Goal: Information Seeking & Learning: Learn about a topic

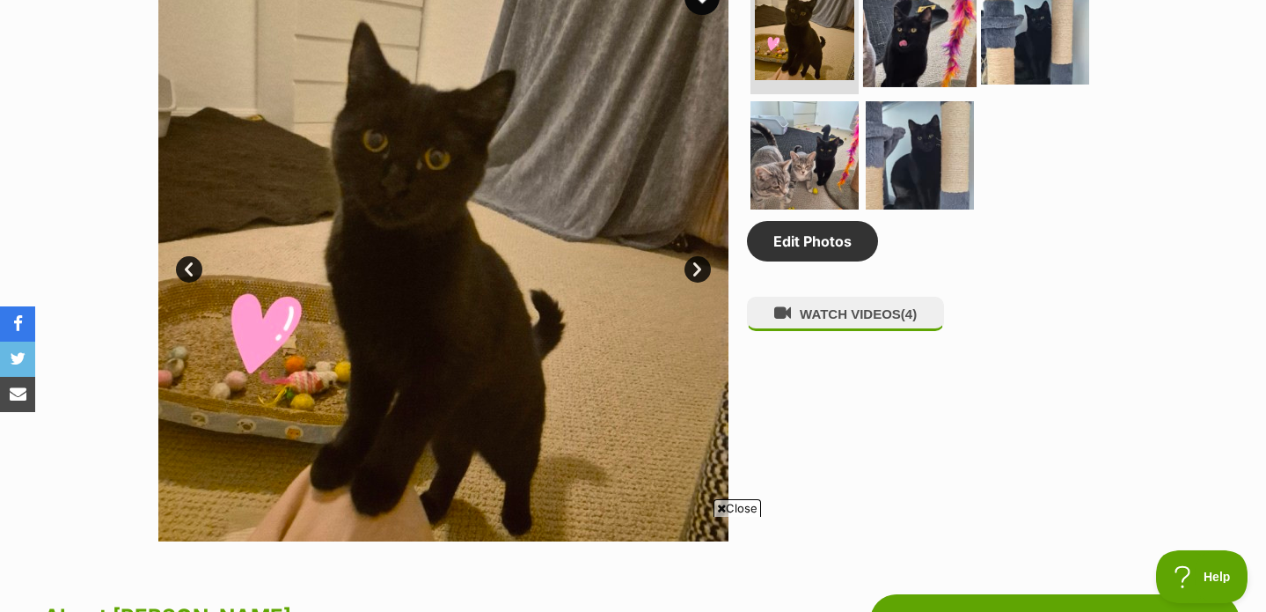
click at [936, 87] on img at bounding box center [920, 31] width 114 height 114
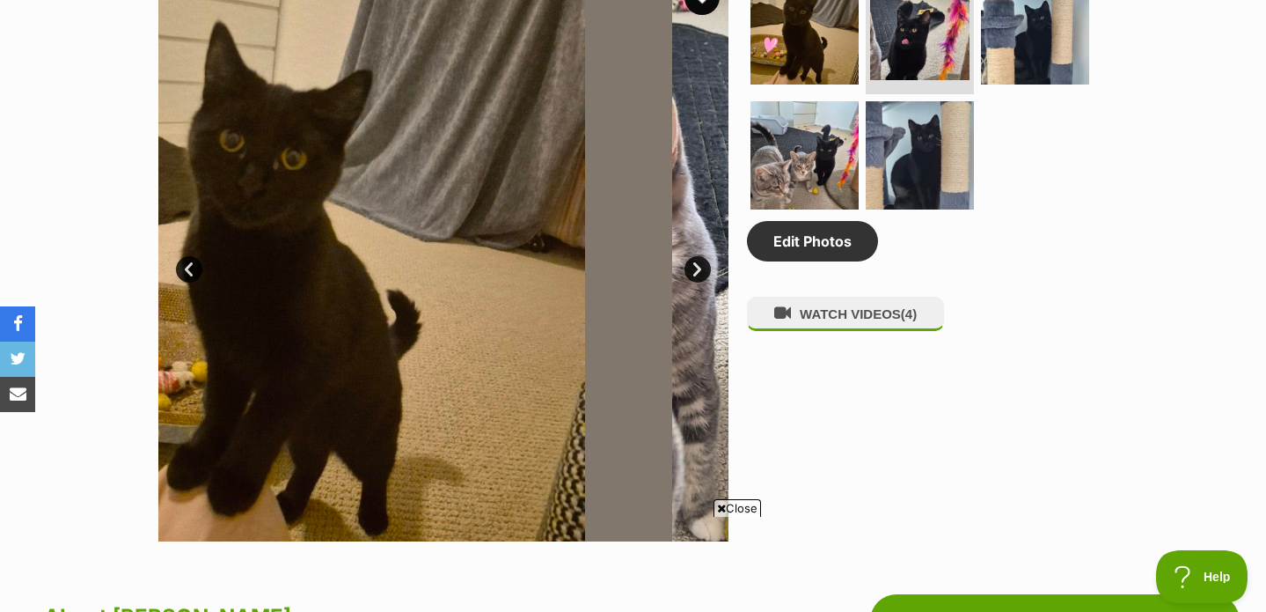
click at [885, 221] on ul at bounding box center [927, 96] width 361 height 250
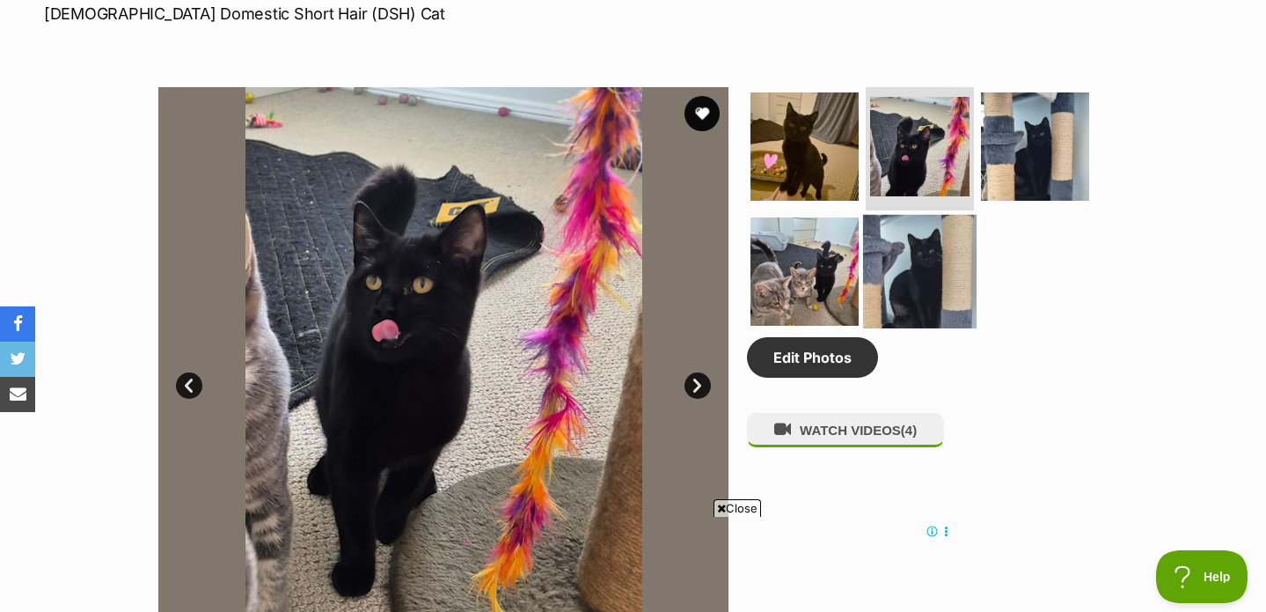
click at [902, 297] on img at bounding box center [920, 272] width 114 height 114
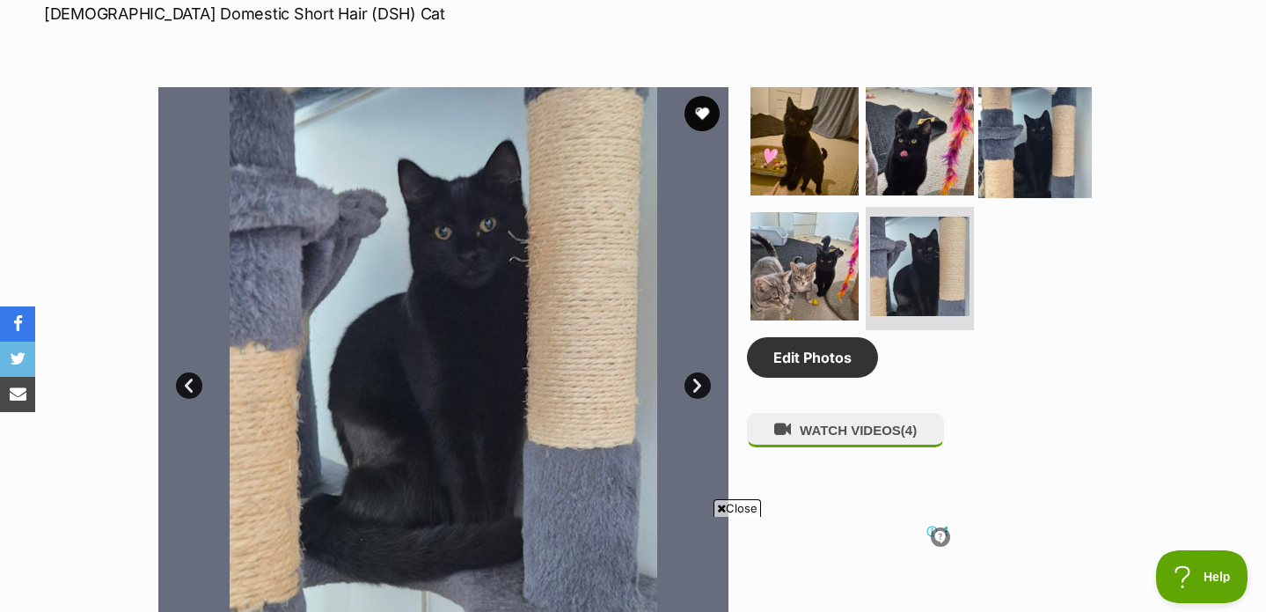
click at [1026, 162] on img at bounding box center [1036, 141] width 114 height 114
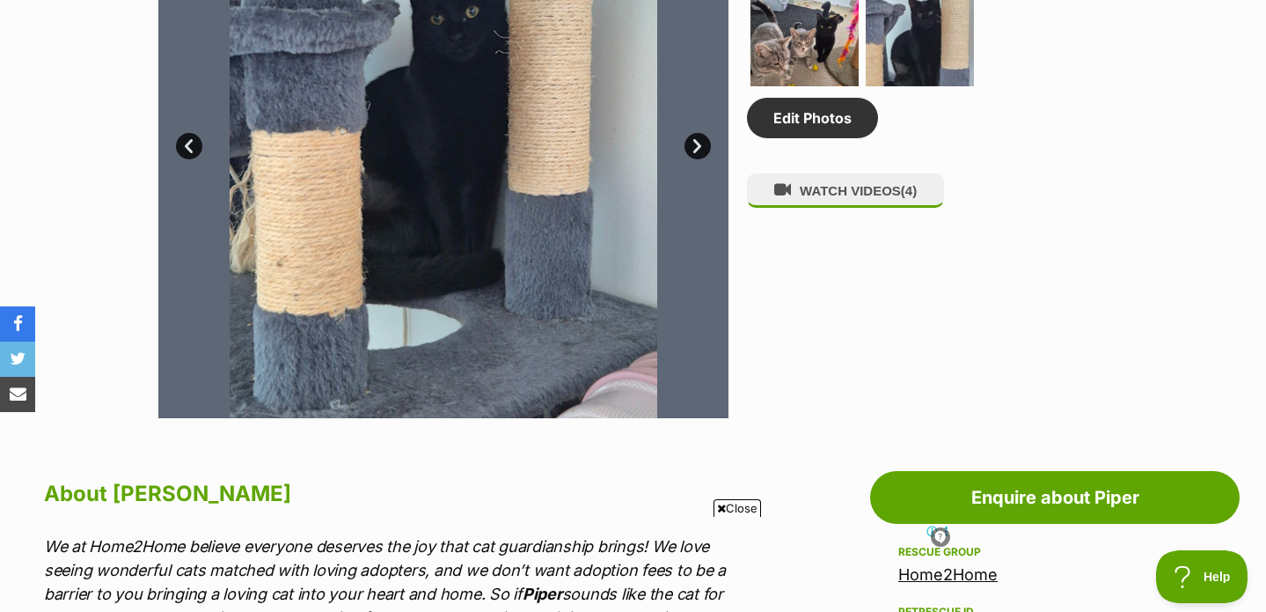
scroll to position [885, 0]
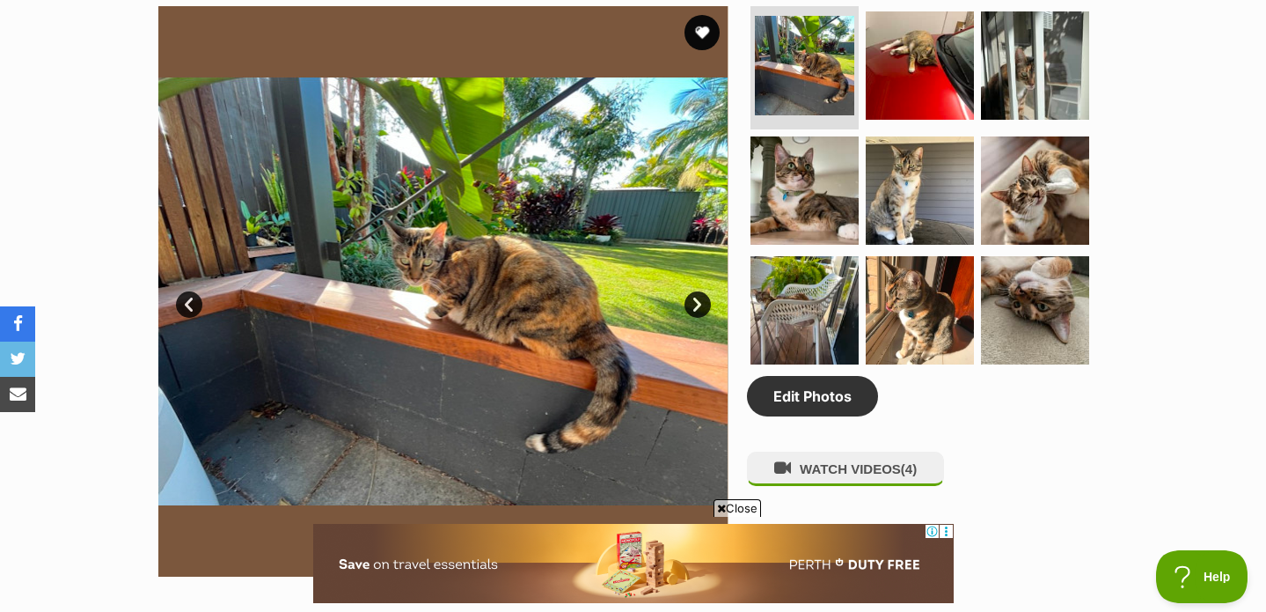
scroll to position [799, 0]
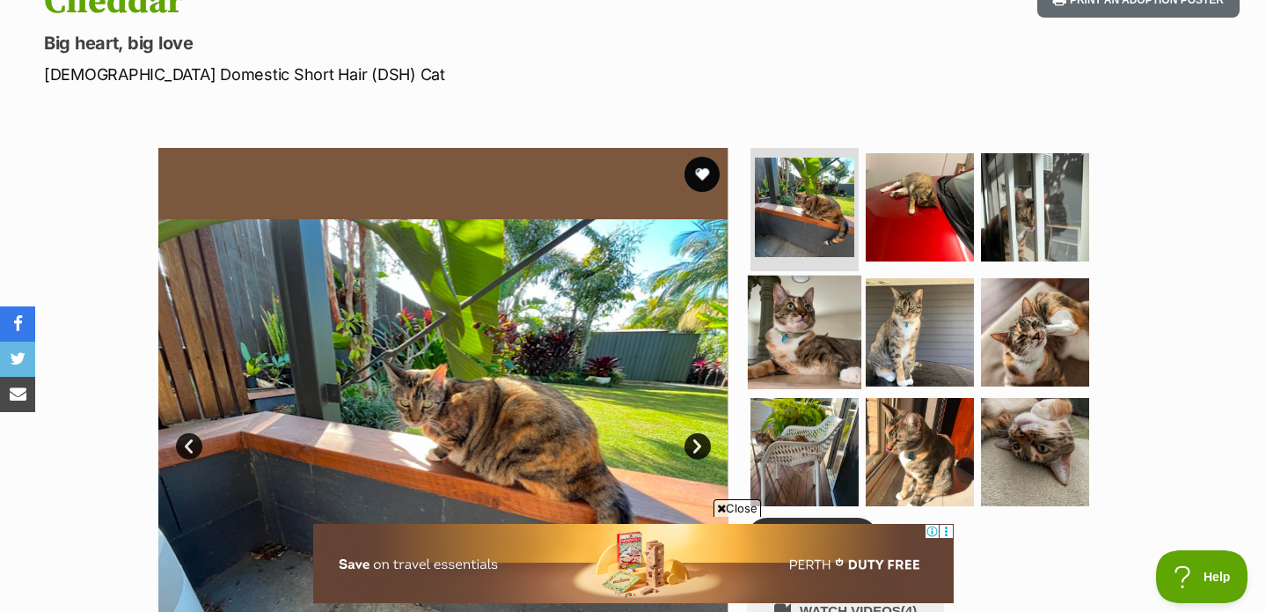
click at [792, 311] on img at bounding box center [805, 332] width 114 height 114
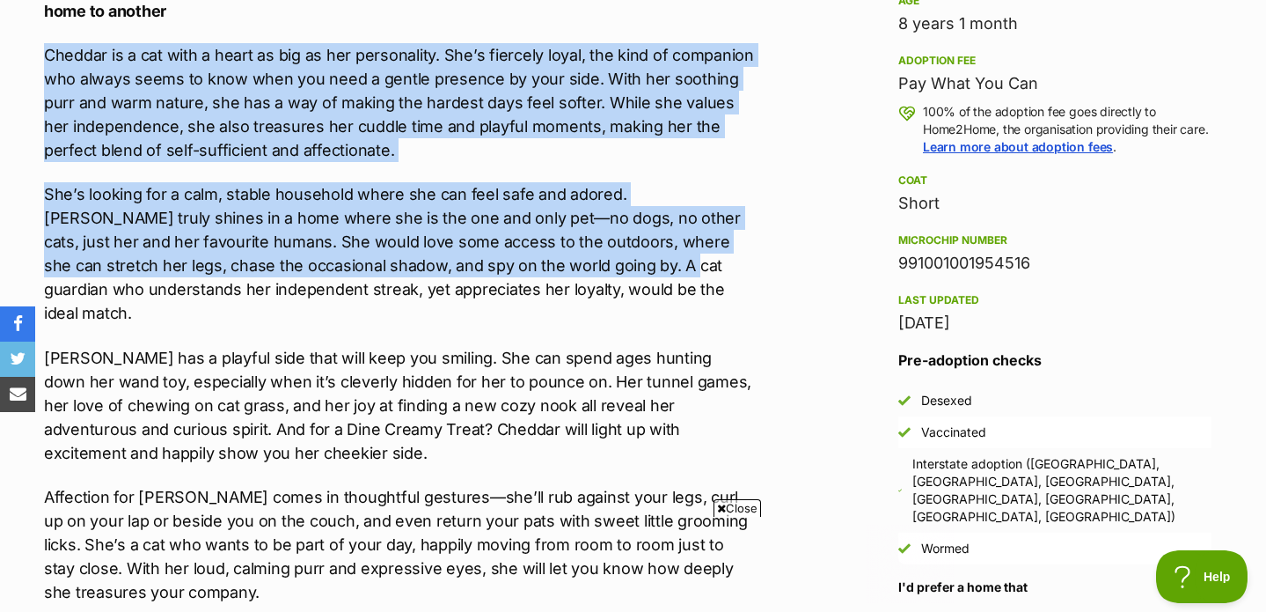
scroll to position [2097, 0]
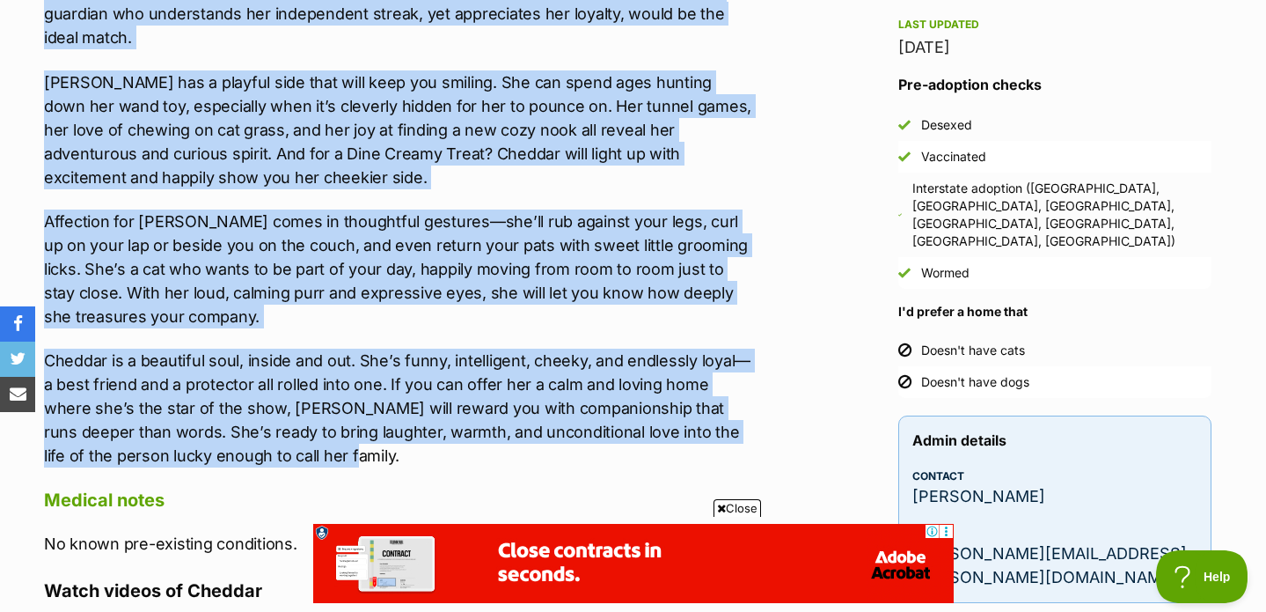
drag, startPoint x: 415, startPoint y: 258, endPoint x: 510, endPoint y: 432, distance: 198.5
click at [510, 432] on div "About Cheddar We at Home2Home believe everyone deserves the joy that cat guardi…" at bounding box center [390, 507] width 728 height 2063
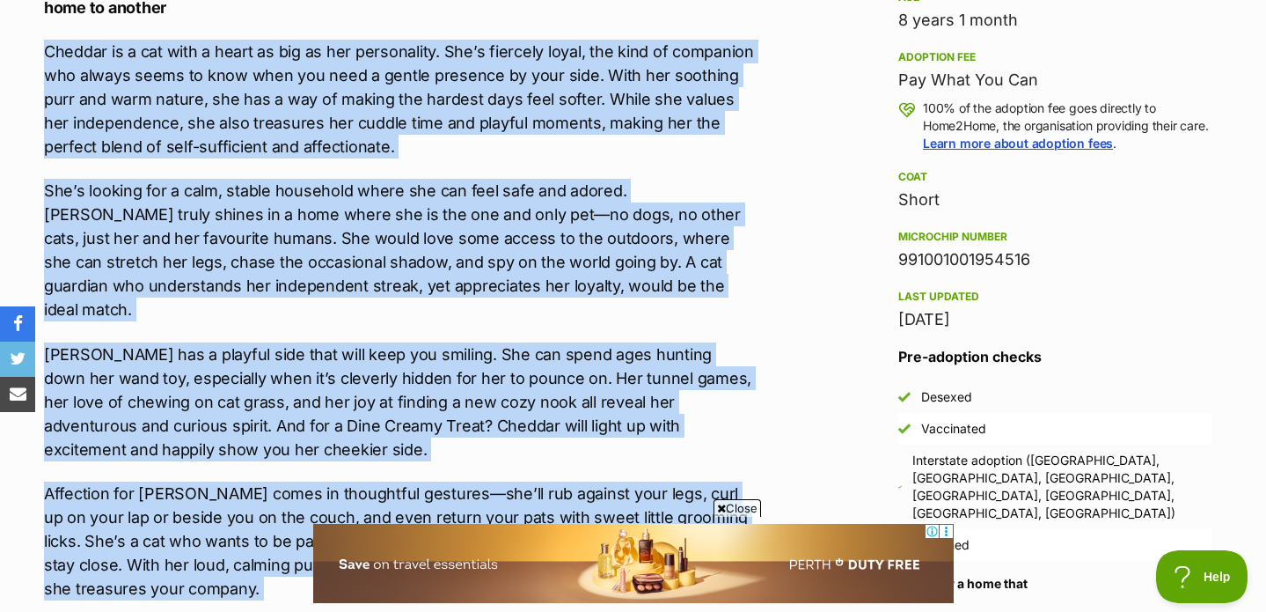
scroll to position [2529, 0]
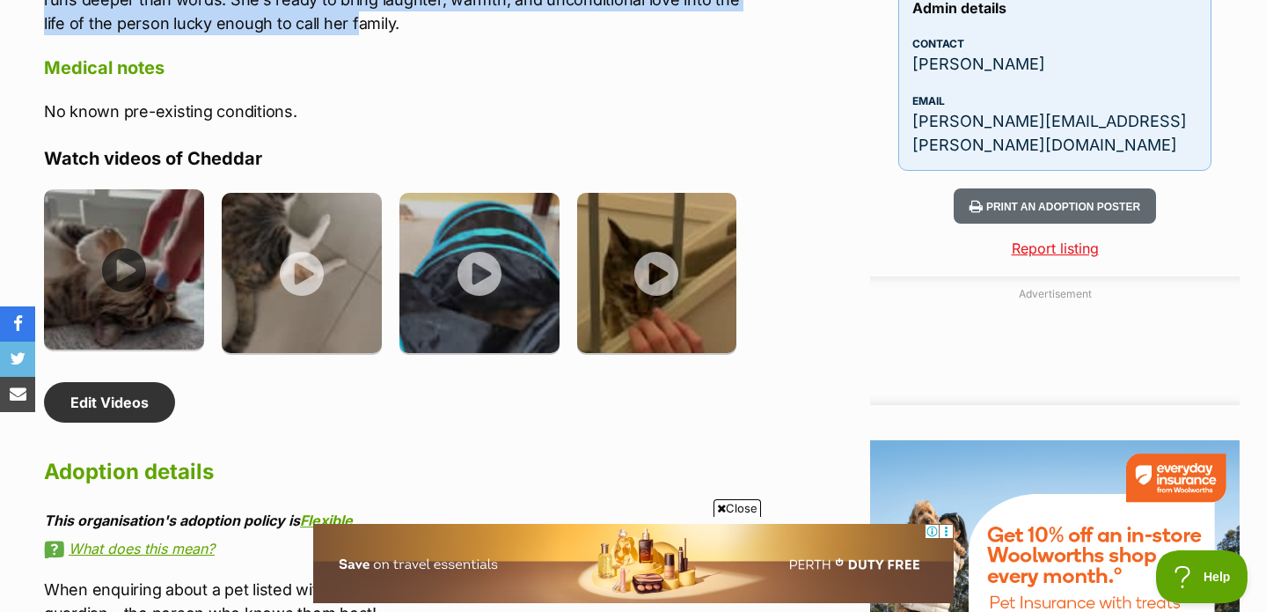
click at [120, 237] on img at bounding box center [124, 269] width 160 height 160
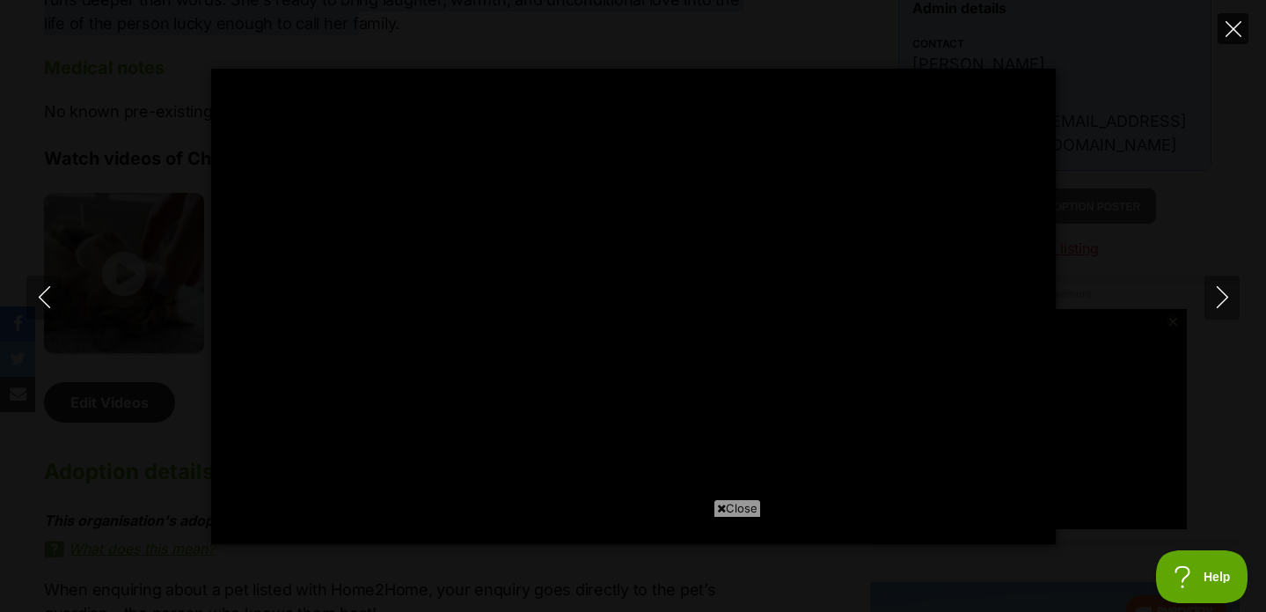
scroll to position [0, 0]
click at [1224, 27] on button "Close" at bounding box center [1233, 28] width 31 height 31
type input "62.47"
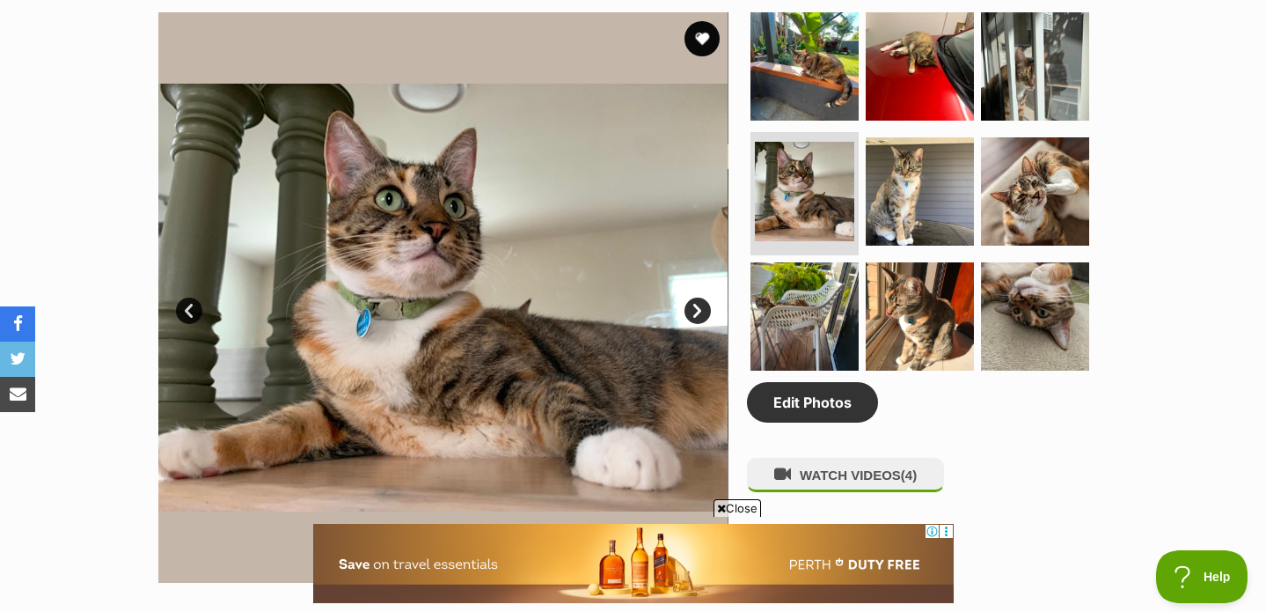
scroll to position [924, 0]
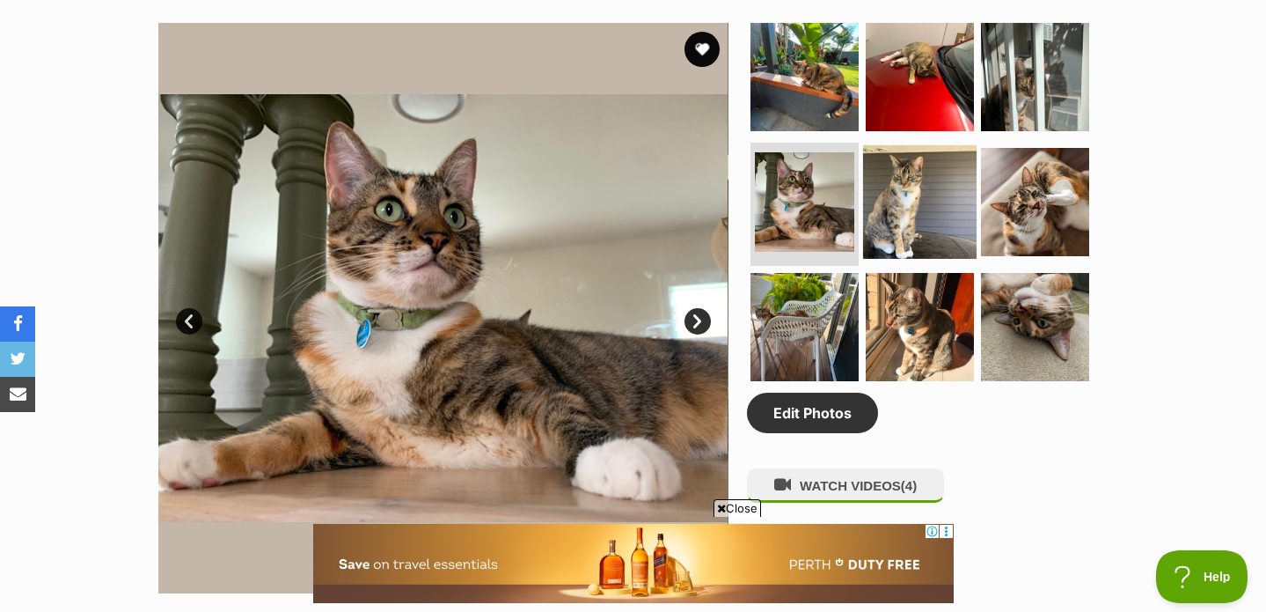
click at [932, 192] on img at bounding box center [920, 202] width 114 height 114
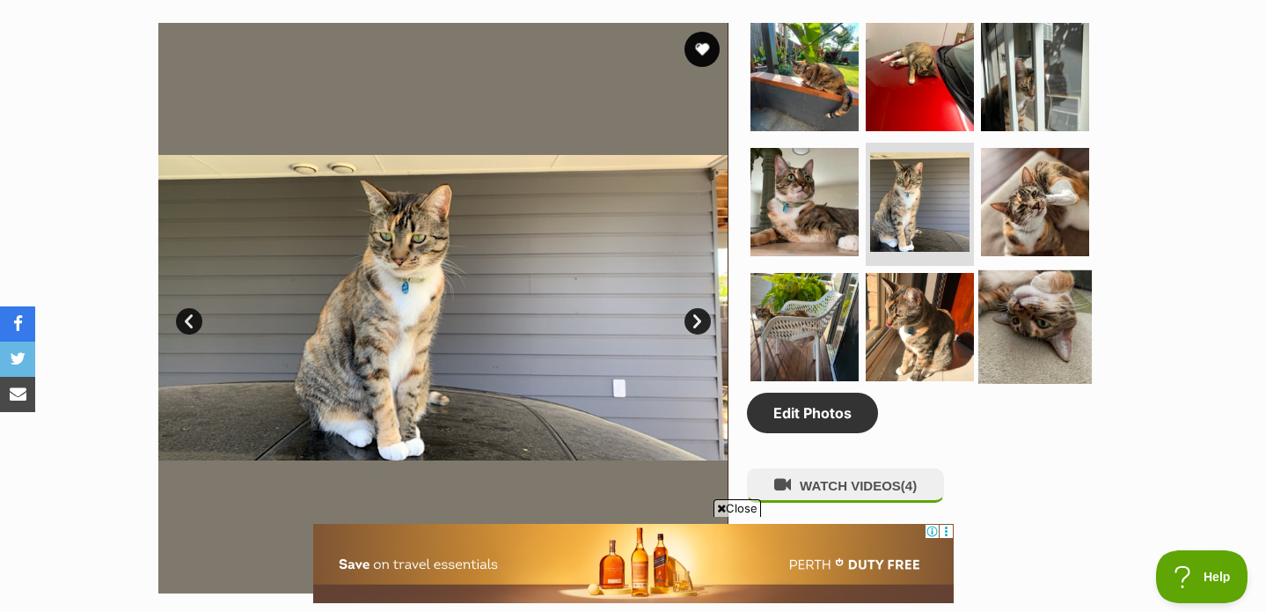
click at [1032, 321] on img at bounding box center [1036, 327] width 114 height 114
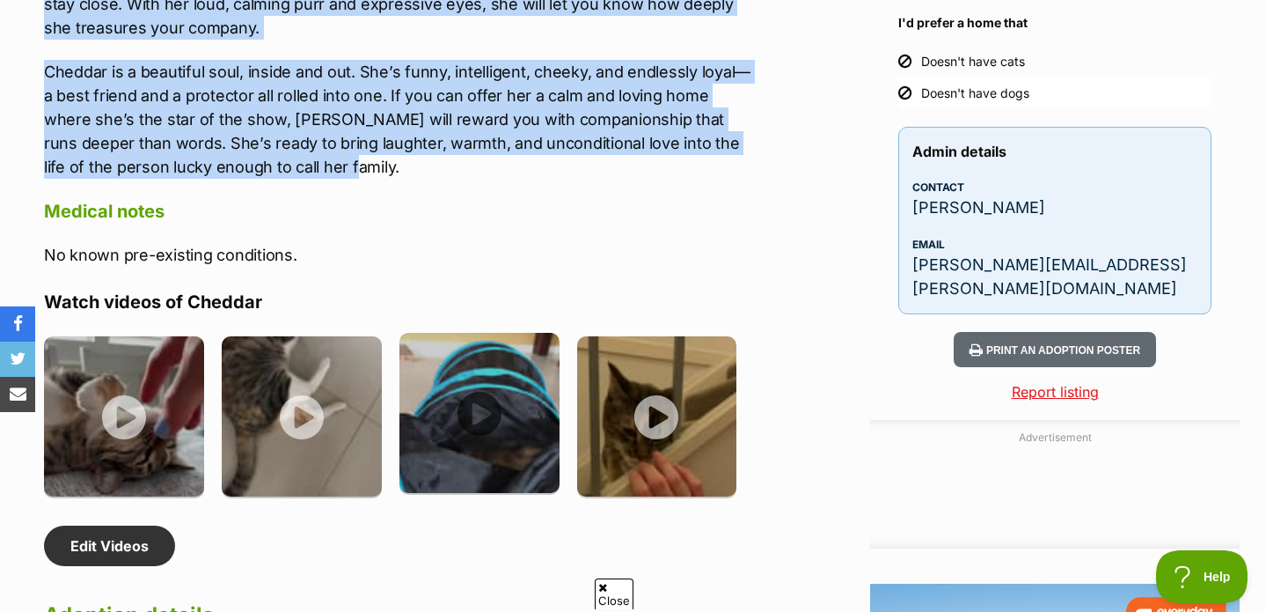
scroll to position [0, 0]
click at [429, 387] on img at bounding box center [480, 413] width 160 height 160
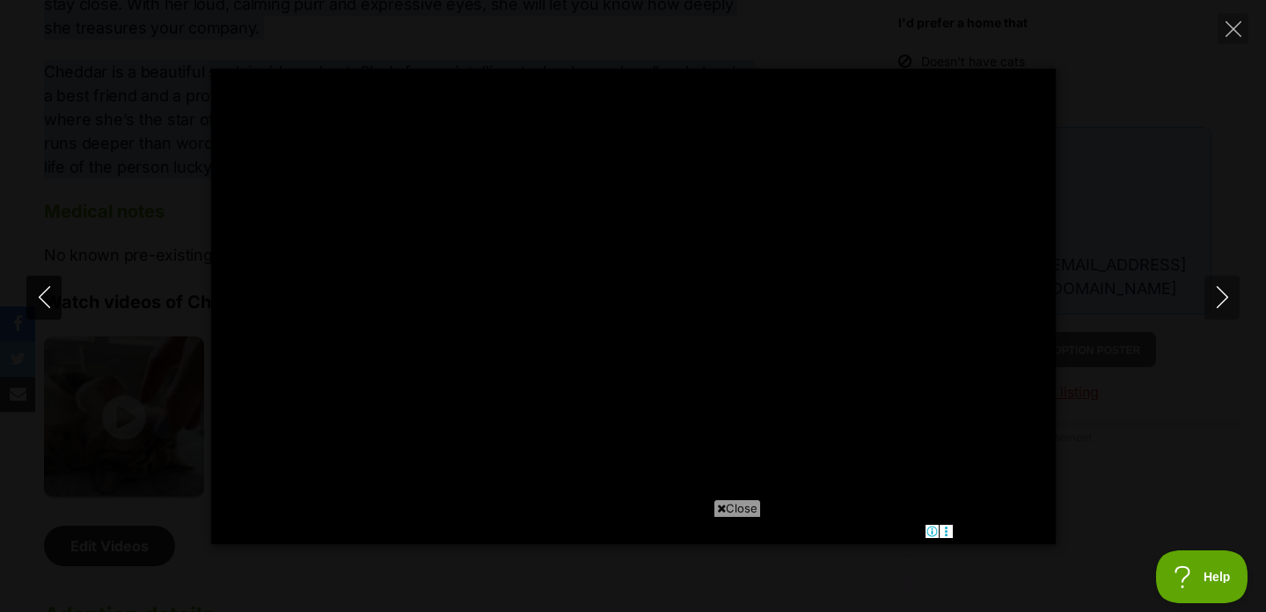
click at [53, 305] on icon "Previous" at bounding box center [44, 297] width 22 height 22
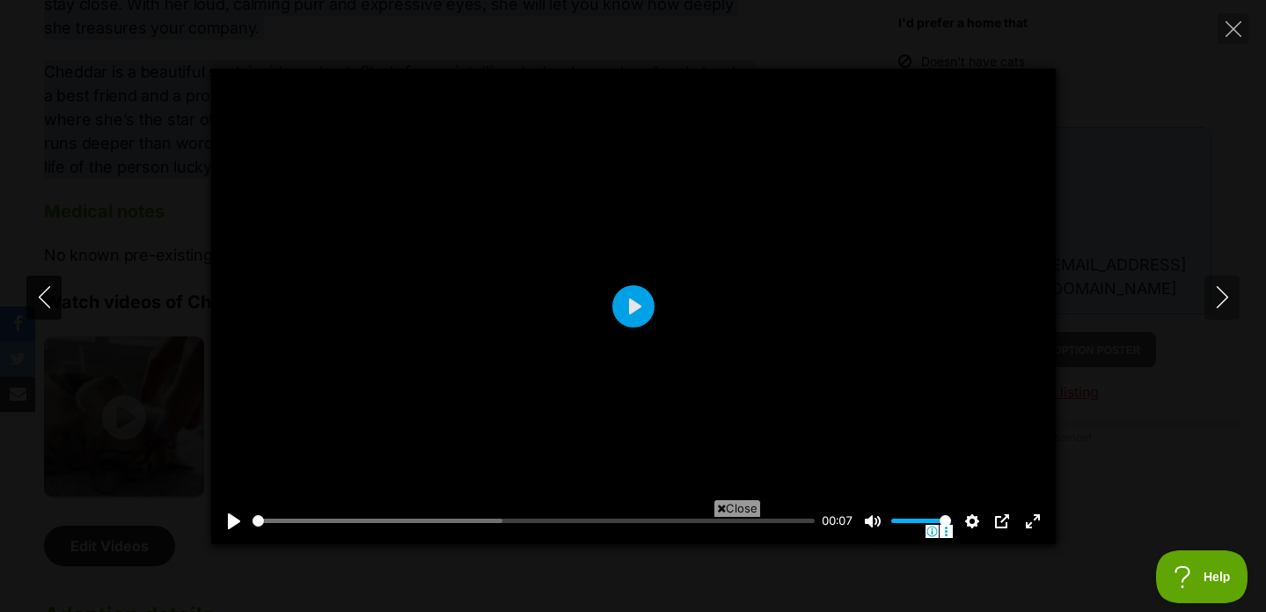
type input "46.6"
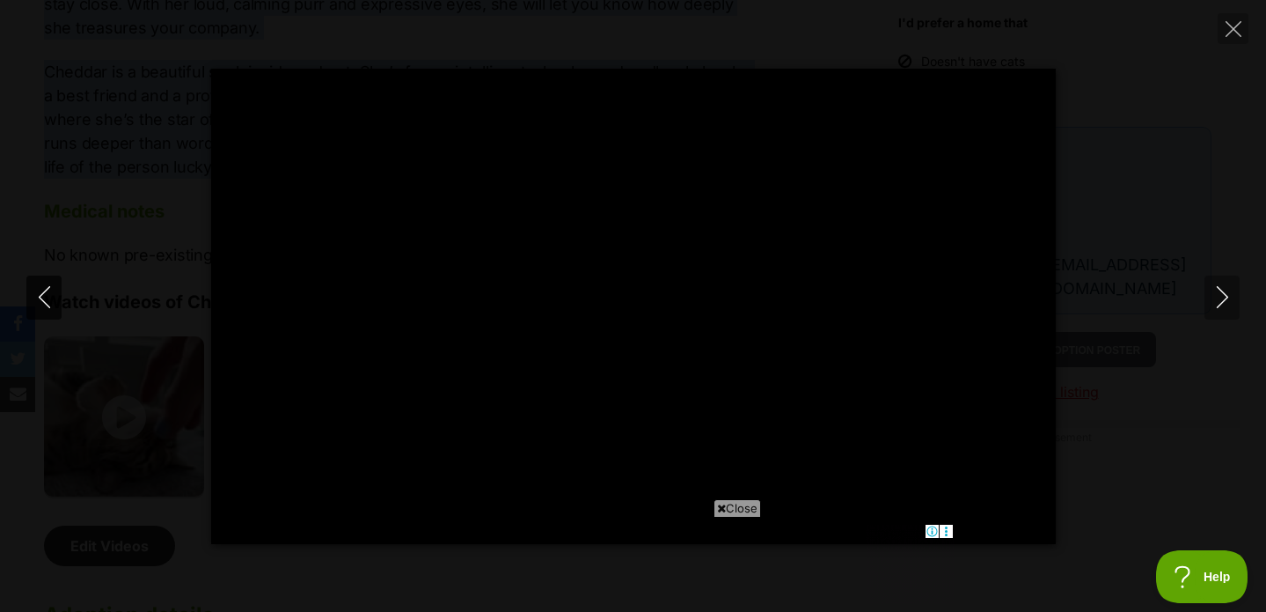
click at [53, 305] on icon "Previous" at bounding box center [44, 297] width 22 height 22
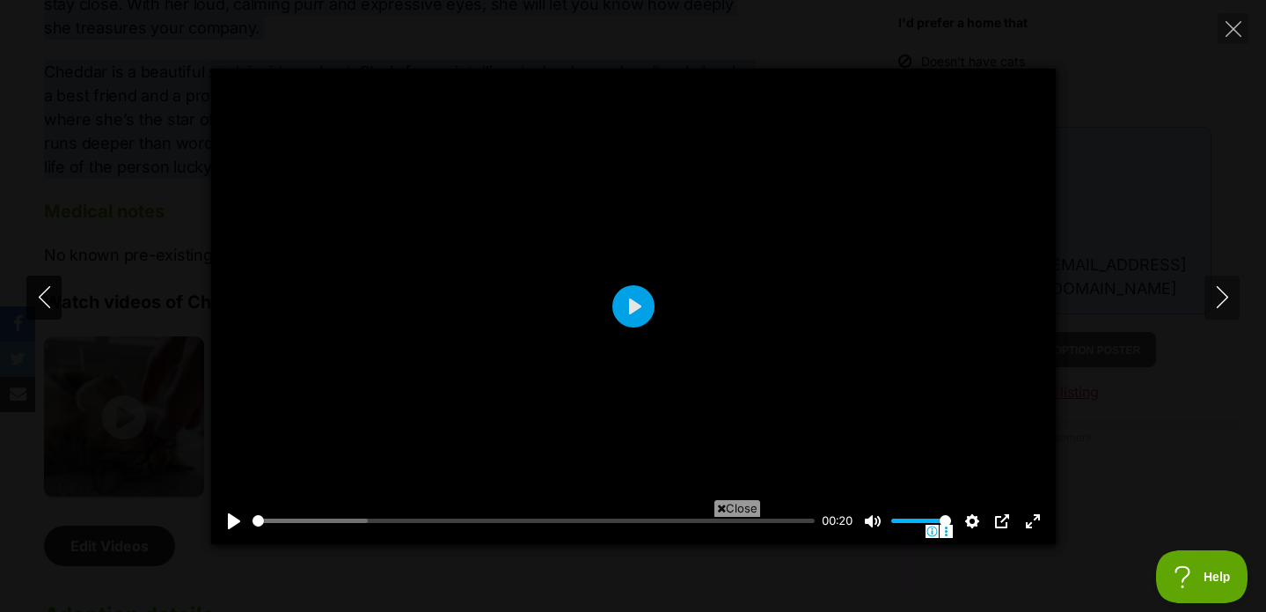
type input "21.39"
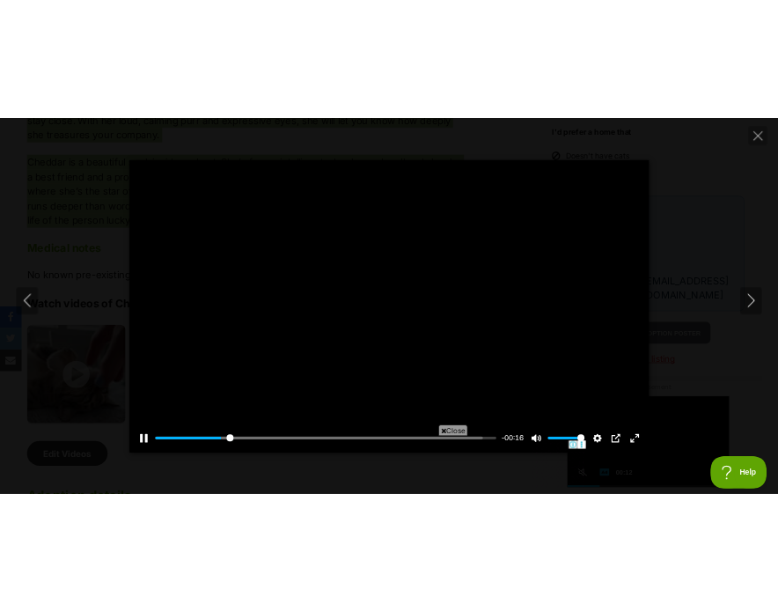
scroll to position [2718, 0]
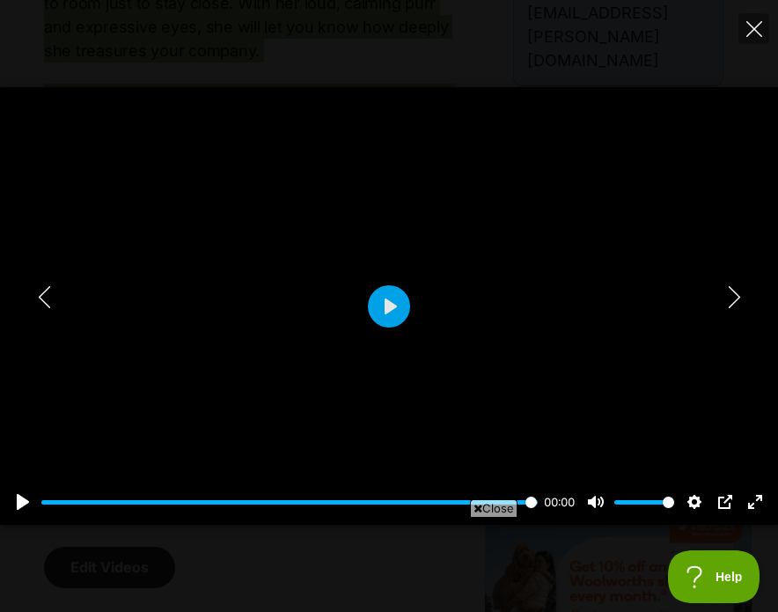
type input "100"
click at [754, 27] on icon "Close" at bounding box center [754, 29] width 16 height 16
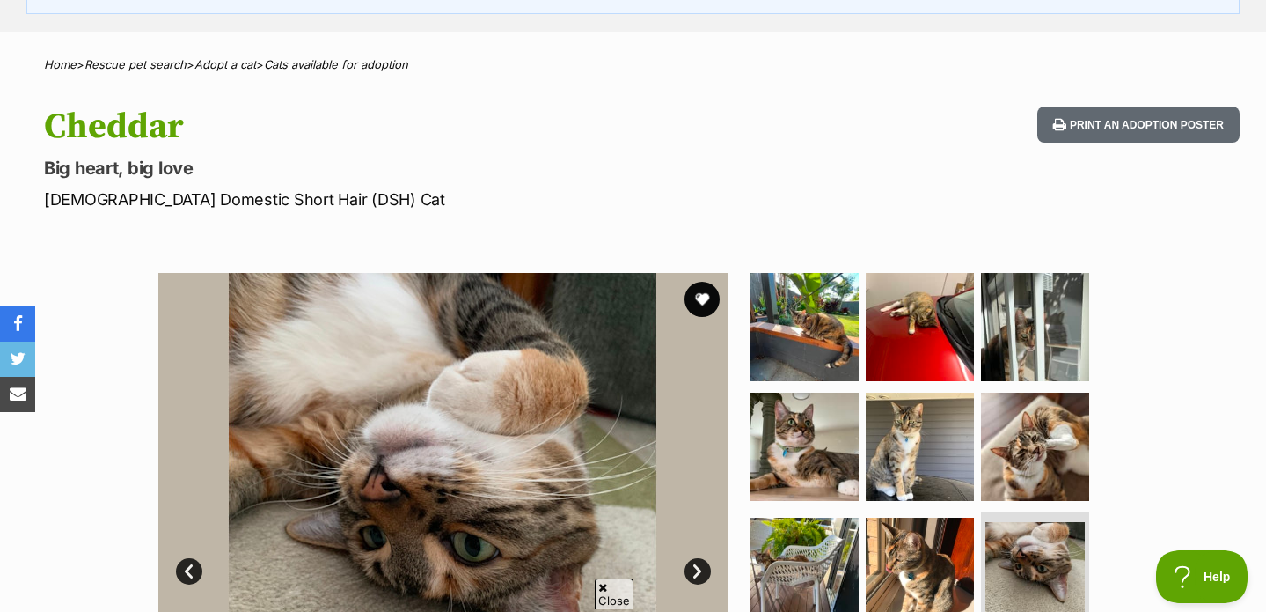
scroll to position [664, 0]
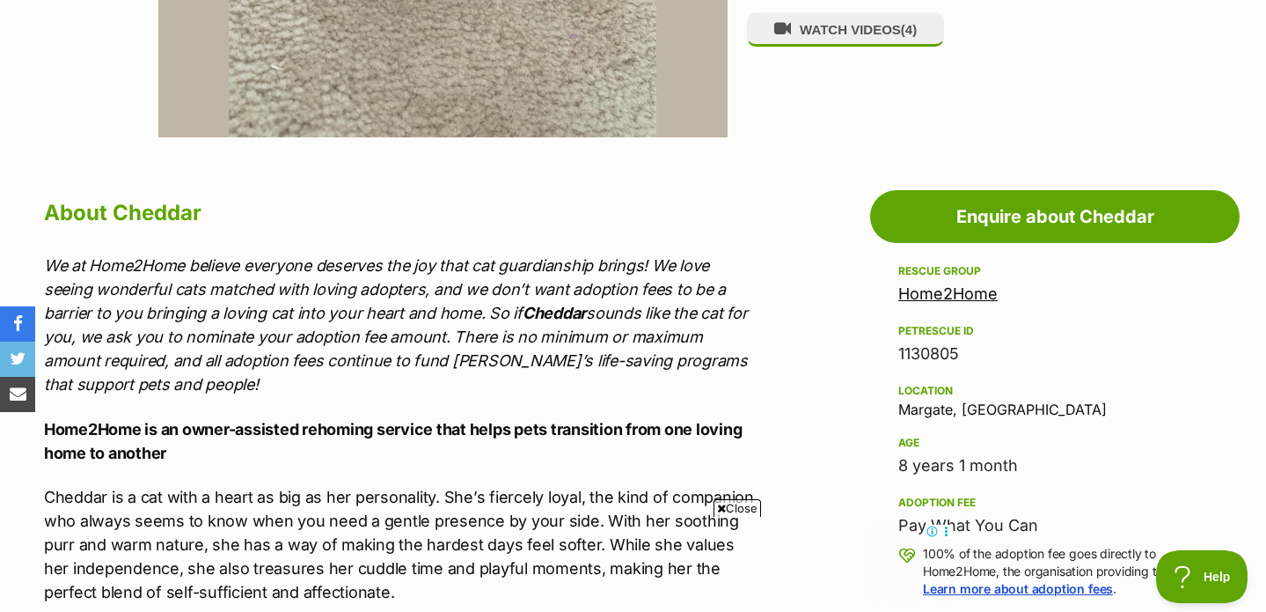
scroll to position [0, 0]
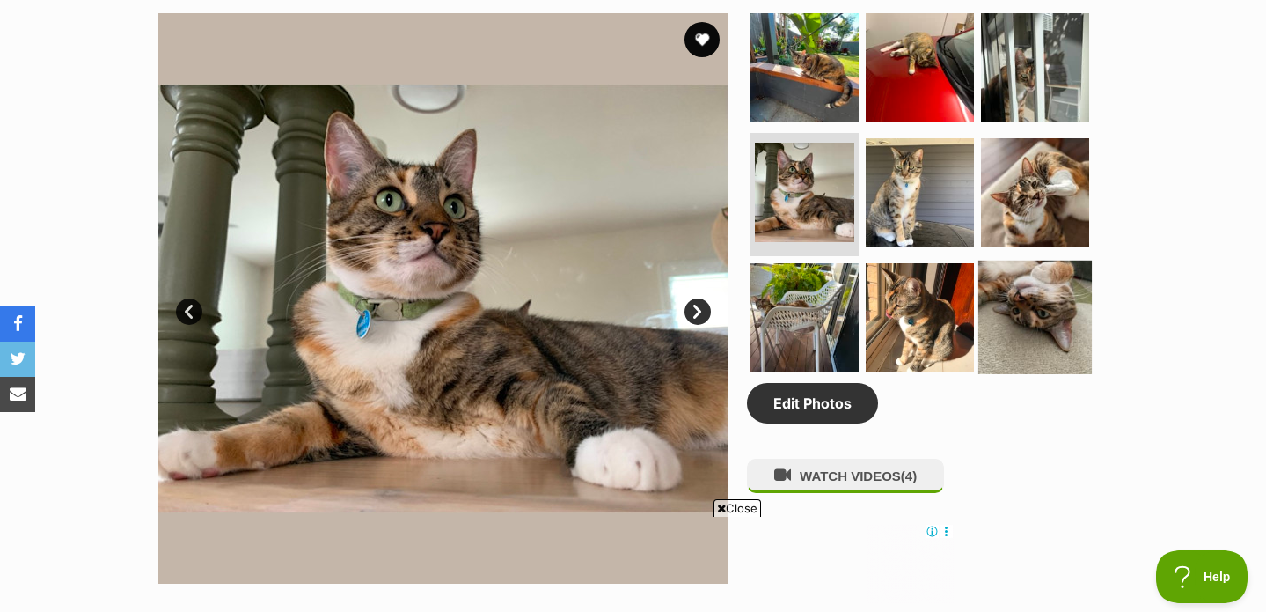
click at [997, 265] on img at bounding box center [1036, 318] width 114 height 114
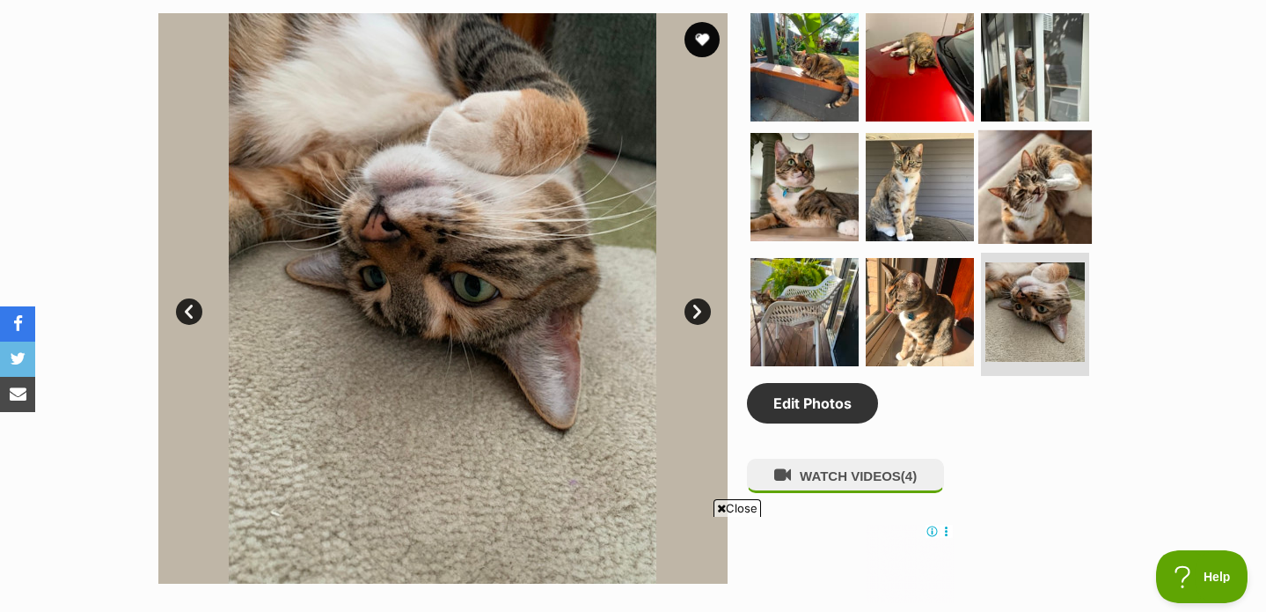
click at [1016, 191] on img at bounding box center [1036, 187] width 114 height 114
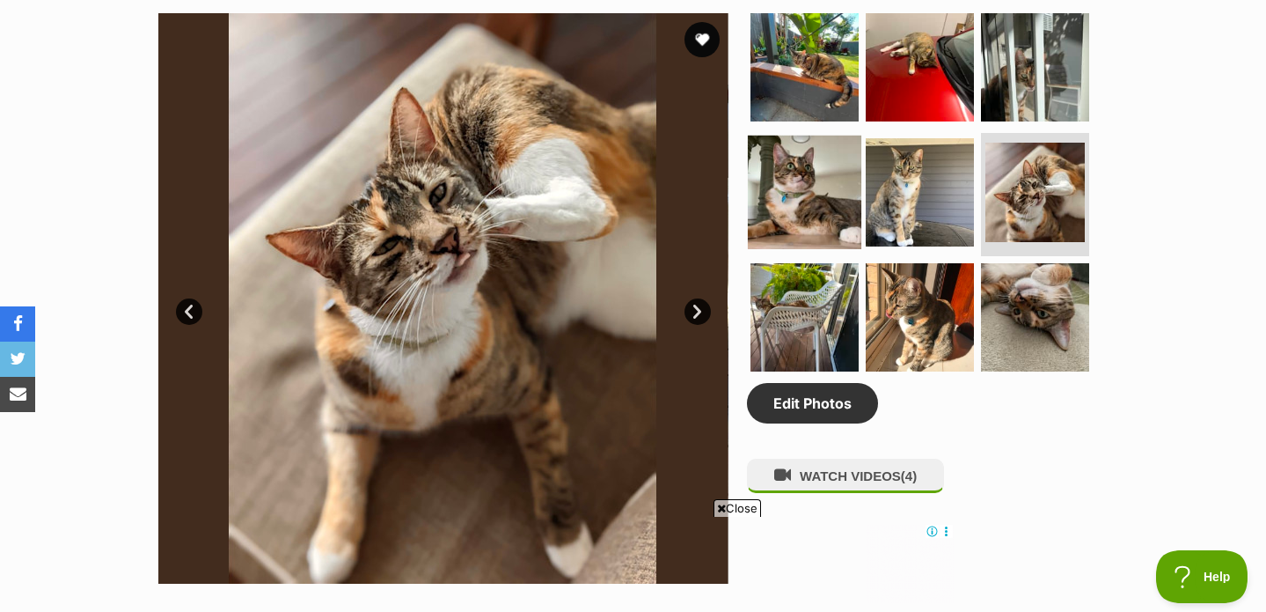
click at [779, 194] on img at bounding box center [805, 193] width 114 height 114
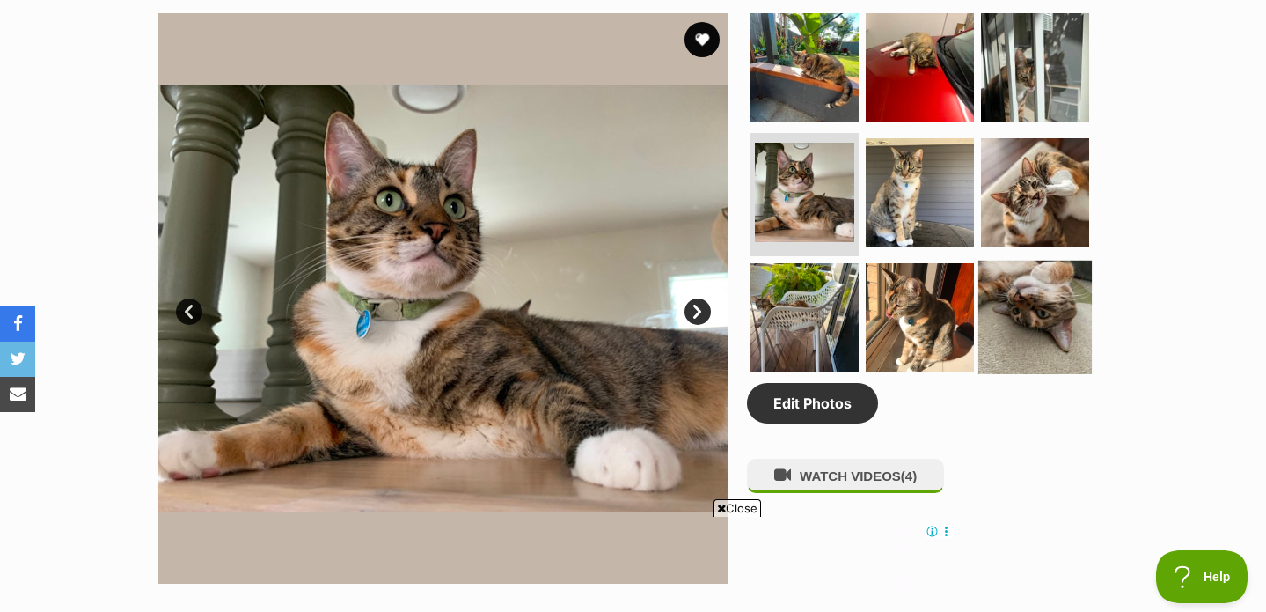
click at [1066, 294] on img at bounding box center [1036, 318] width 114 height 114
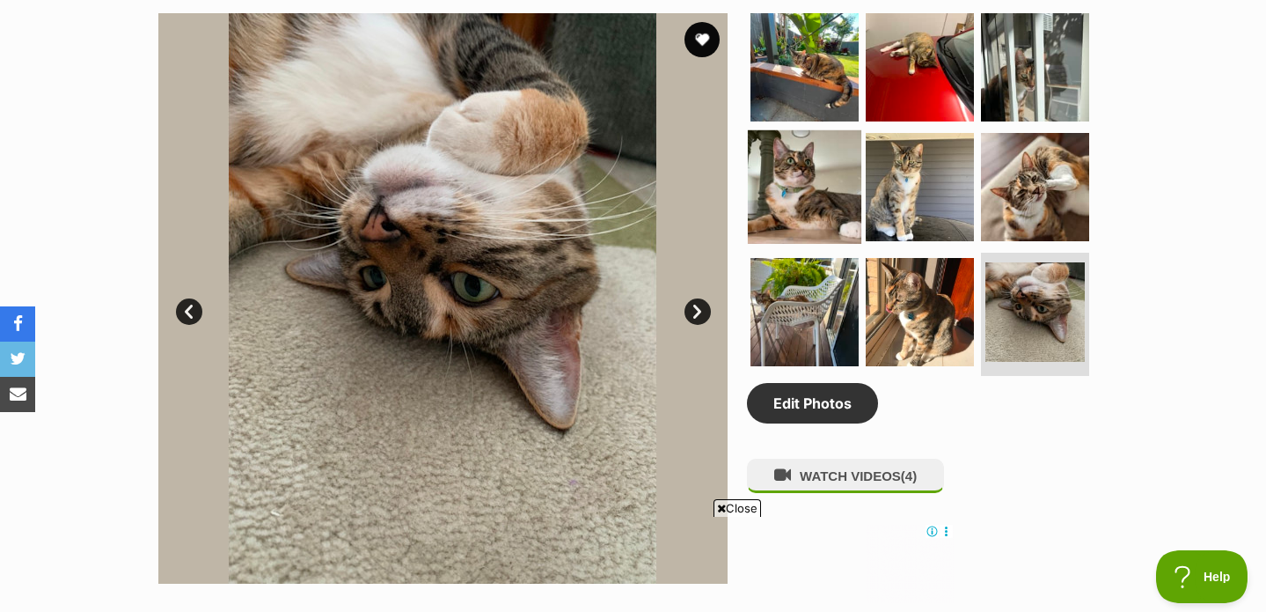
click at [799, 173] on img at bounding box center [805, 187] width 114 height 114
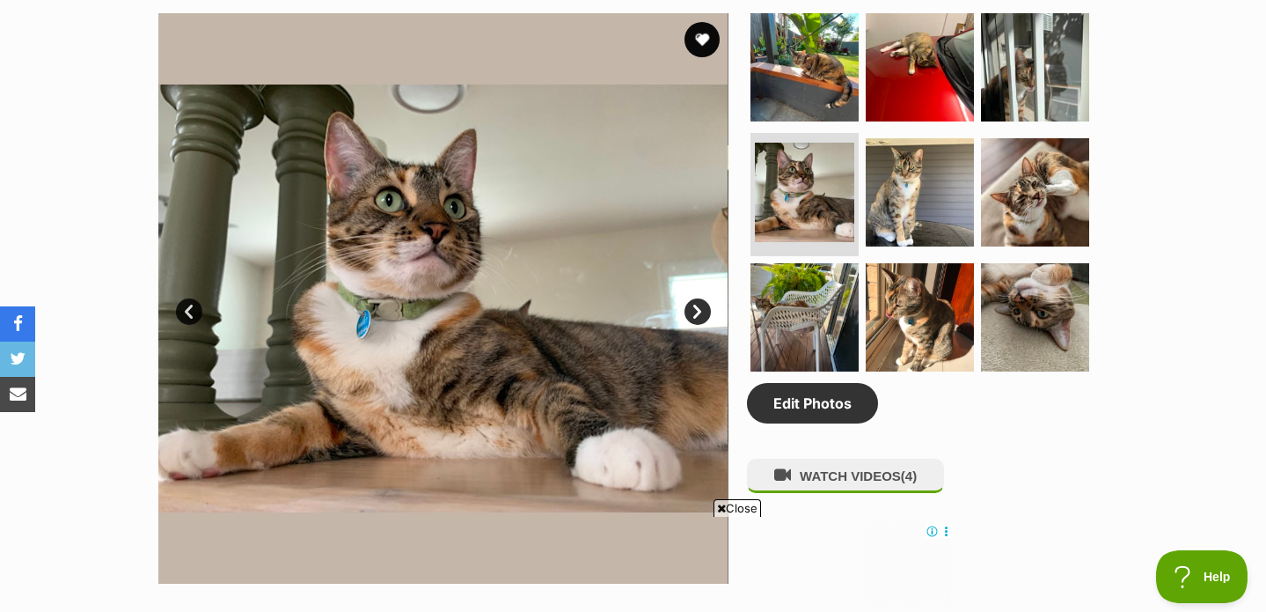
scroll to position [1497, 0]
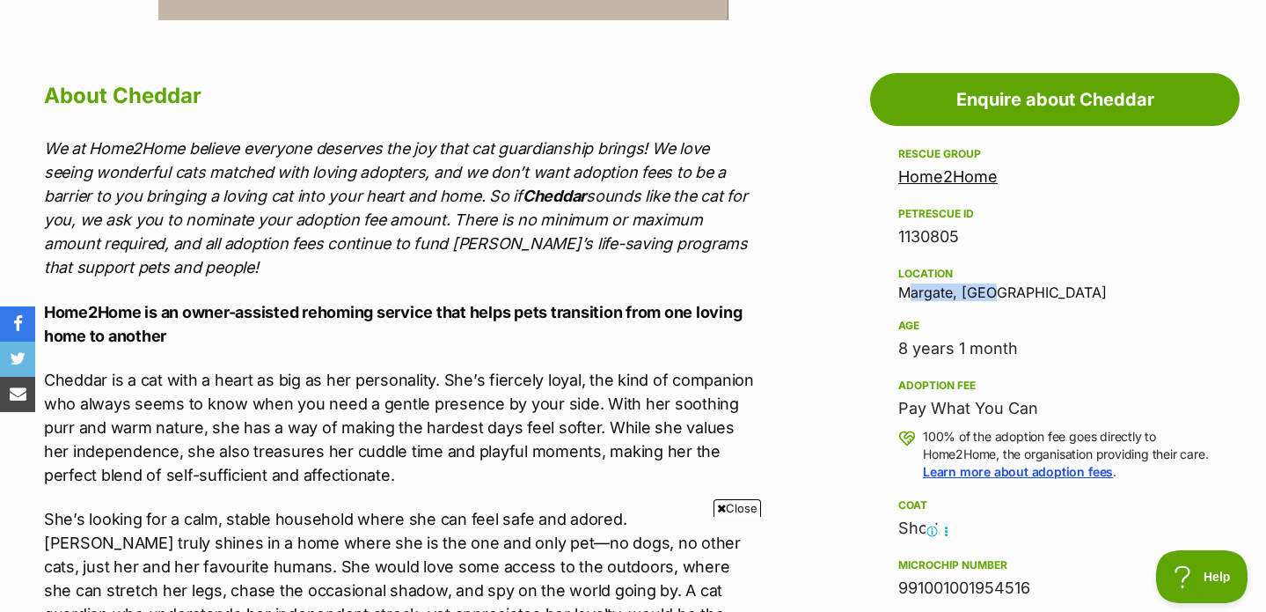
drag, startPoint x: 893, startPoint y: 287, endPoint x: 1007, endPoint y: 287, distance: 113.5
copy div "Margate, [GEOGRAPHIC_DATA]"
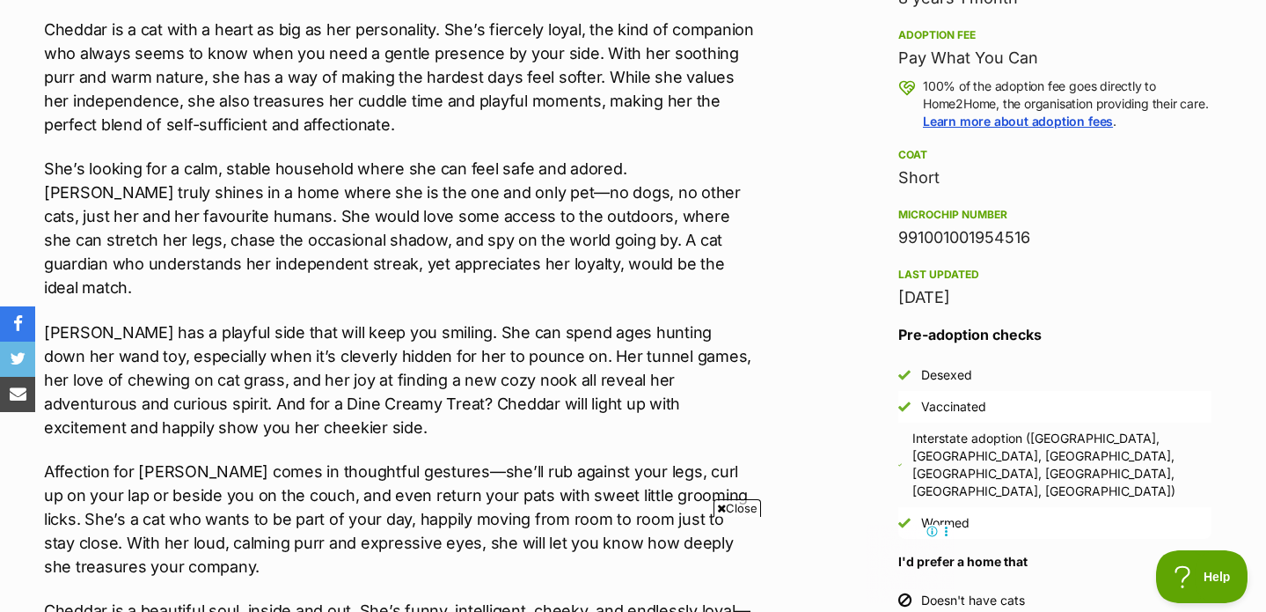
scroll to position [1853, 0]
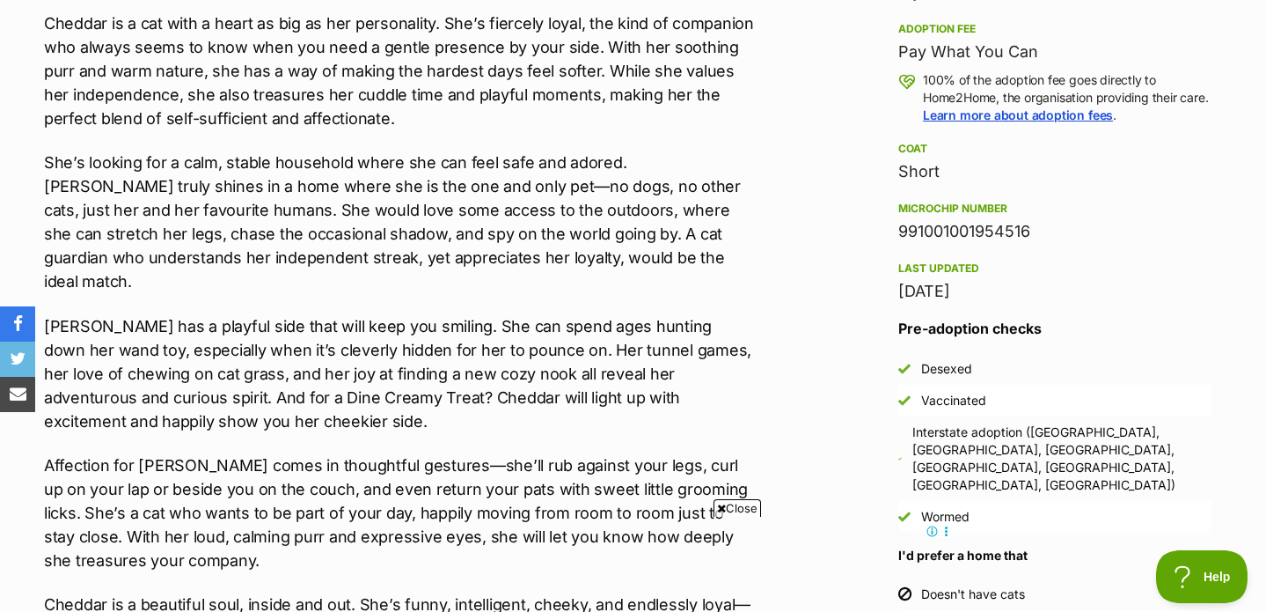
drag, startPoint x: 983, startPoint y: 246, endPoint x: 860, endPoint y: 246, distance: 123.2
copy div "991001001954516"
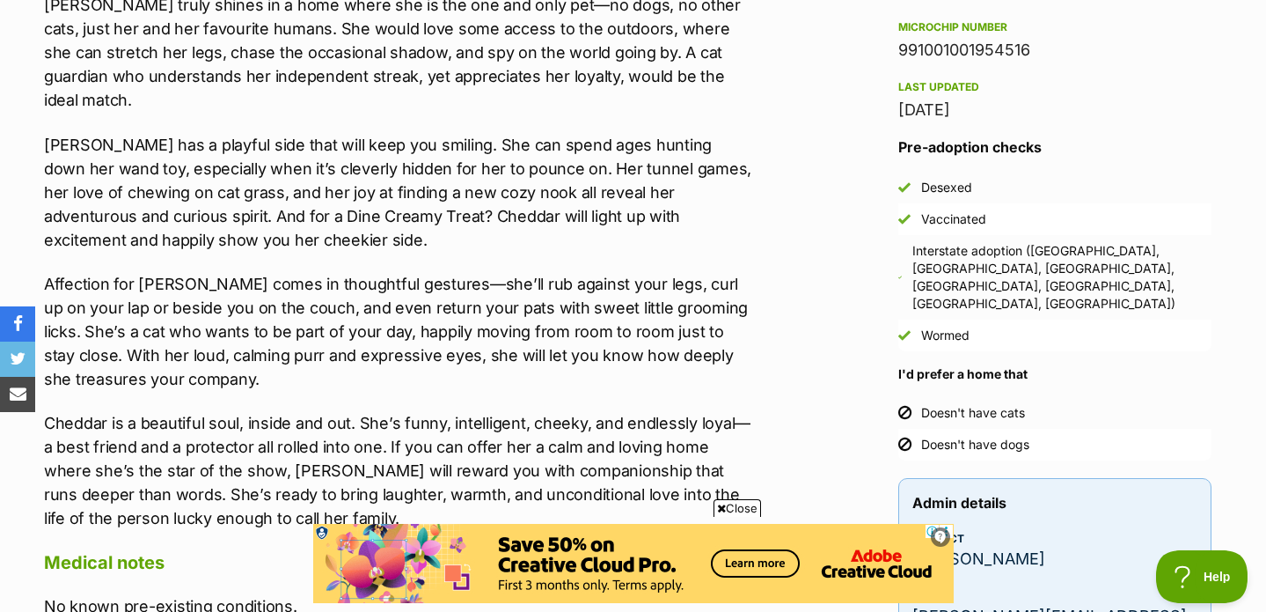
scroll to position [0, 0]
drag, startPoint x: 1035, startPoint y: 266, endPoint x: 1055, endPoint y: 290, distance: 31.2
click at [1055, 290] on div "Interstate adoption ([GEOGRAPHIC_DATA], [GEOGRAPHIC_DATA], [GEOGRAPHIC_DATA], […" at bounding box center [1062, 277] width 299 height 70
drag, startPoint x: 944, startPoint y: 285, endPoint x: 1035, endPoint y: 265, distance: 92.9
click at [1035, 265] on div "Interstate adoption ([GEOGRAPHIC_DATA], [GEOGRAPHIC_DATA], [GEOGRAPHIC_DATA], […" at bounding box center [1062, 277] width 299 height 70
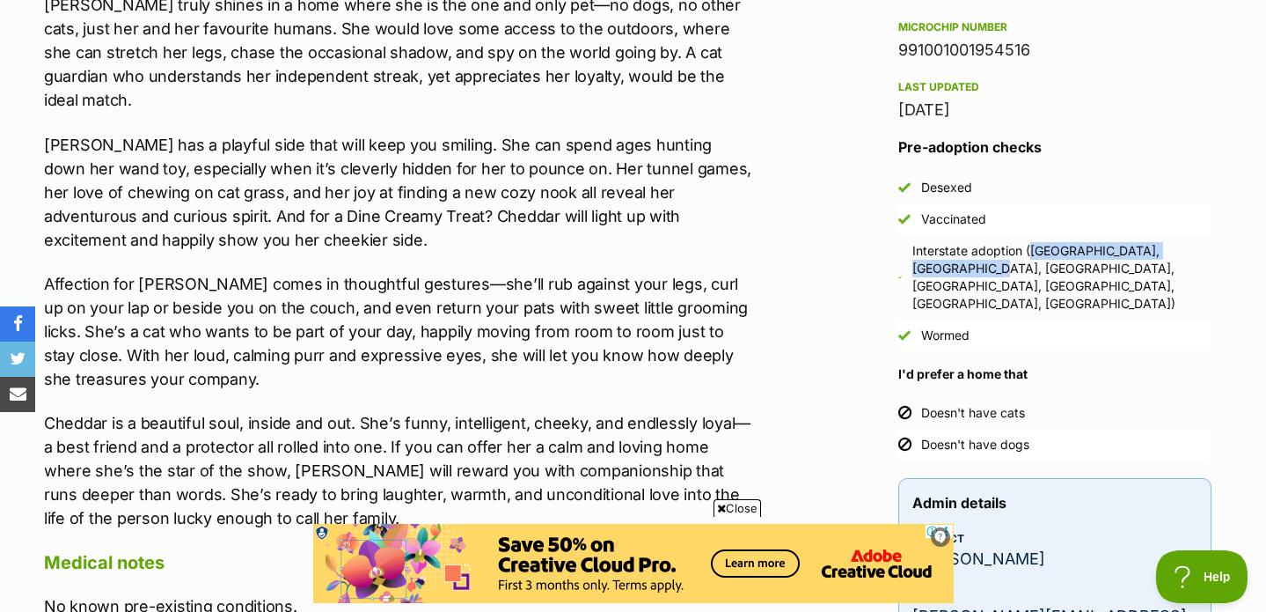
copy div "([GEOGRAPHIC_DATA], [GEOGRAPHIC_DATA], [GEOGRAPHIC_DATA], [GEOGRAPHIC_DATA], [G…"
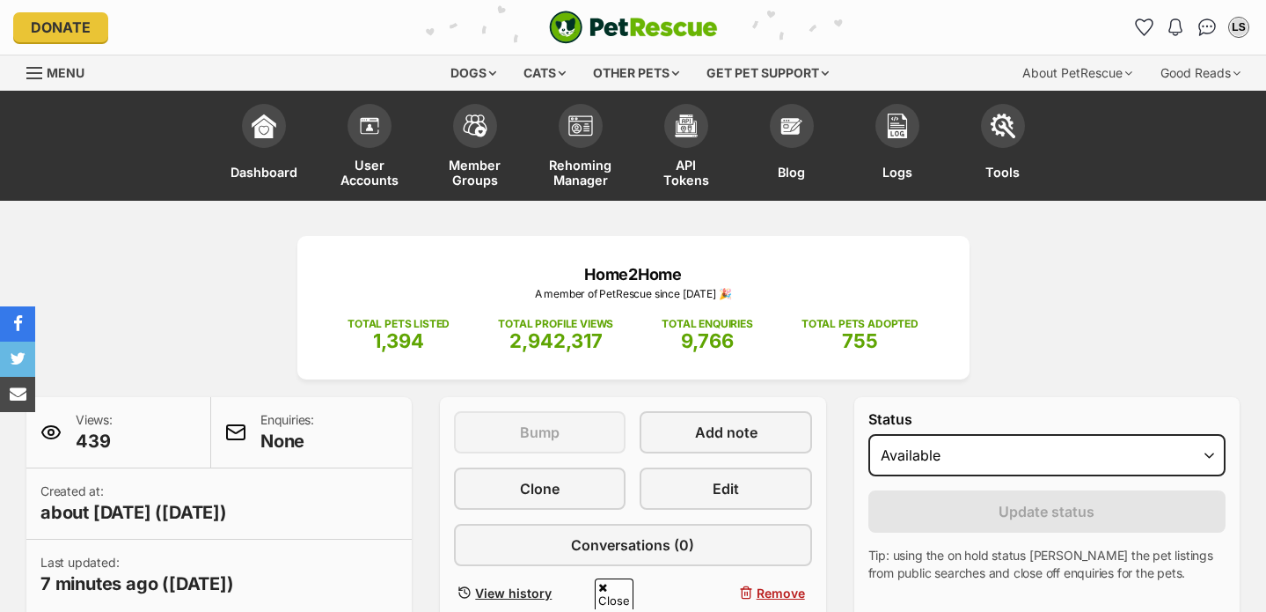
scroll to position [1023, 0]
